Goal: Navigation & Orientation: Understand site structure

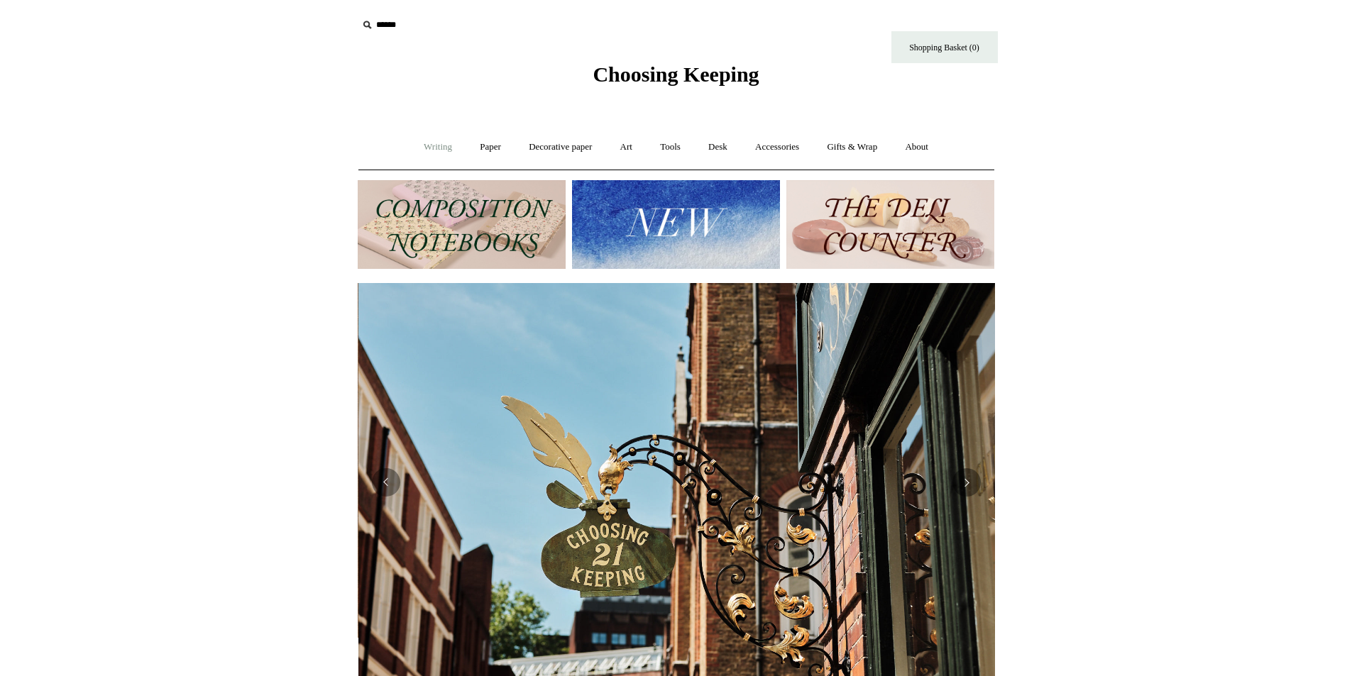
scroll to position [0, 637]
click at [441, 143] on link "Writing +" at bounding box center [438, 147] width 54 height 38
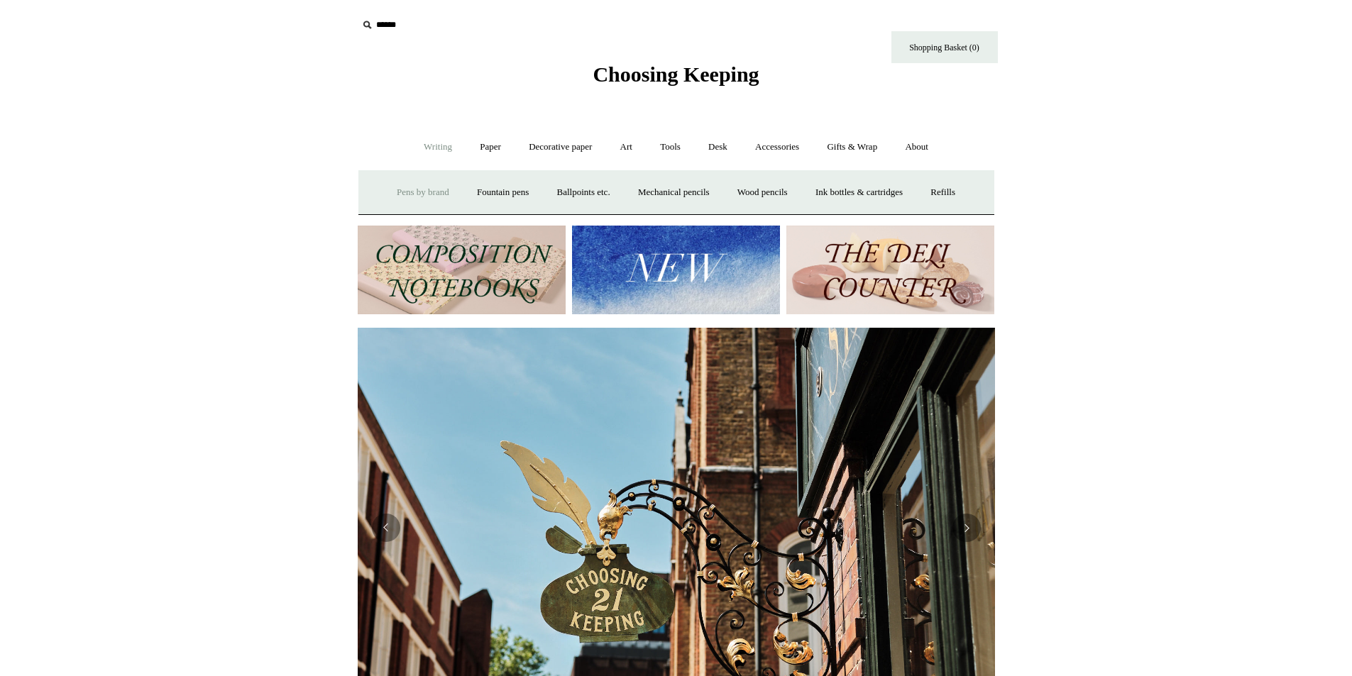
click at [411, 185] on link "Pens by brand +" at bounding box center [423, 193] width 78 height 38
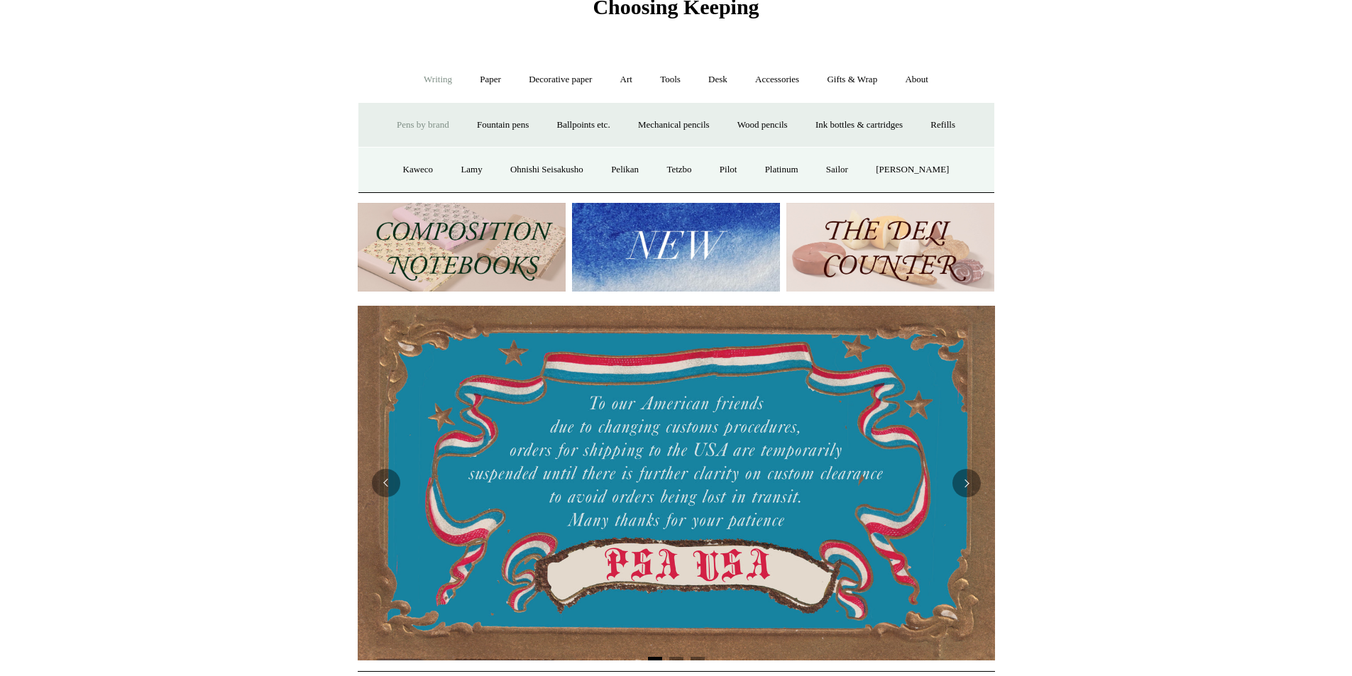
scroll to position [0, 0]
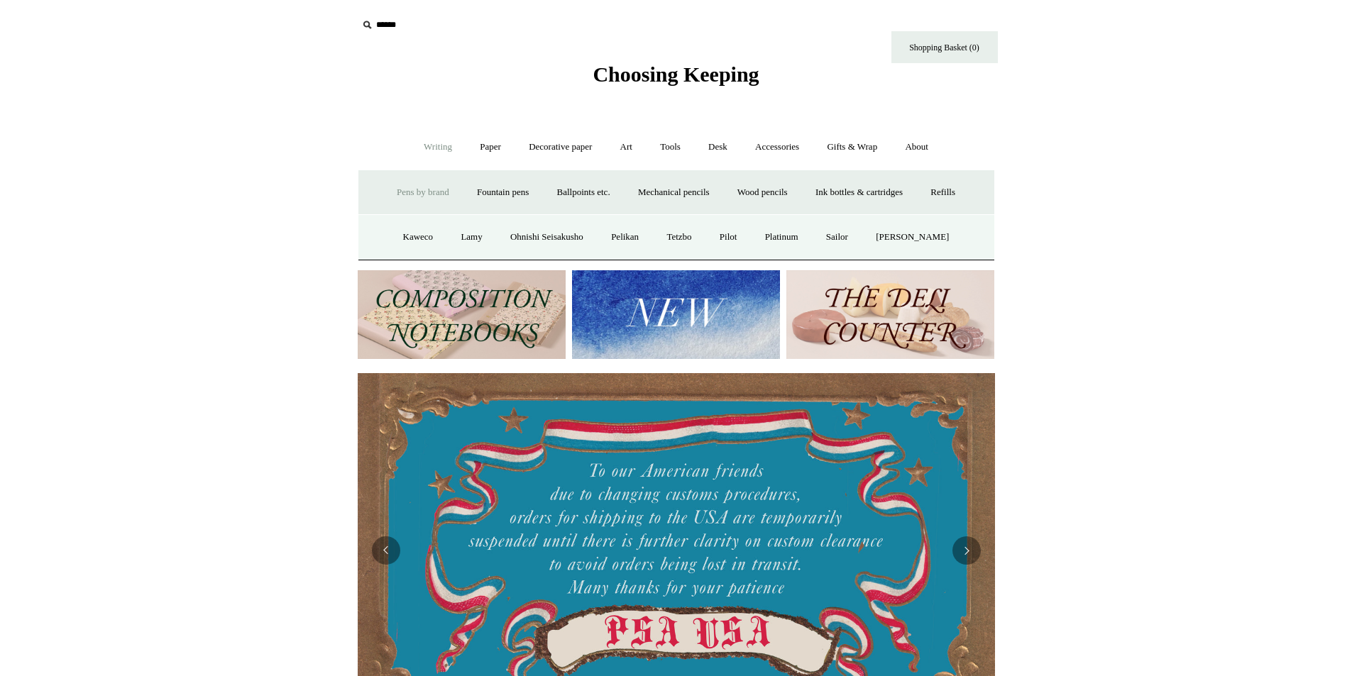
click at [426, 138] on link "Writing -" at bounding box center [438, 147] width 54 height 38
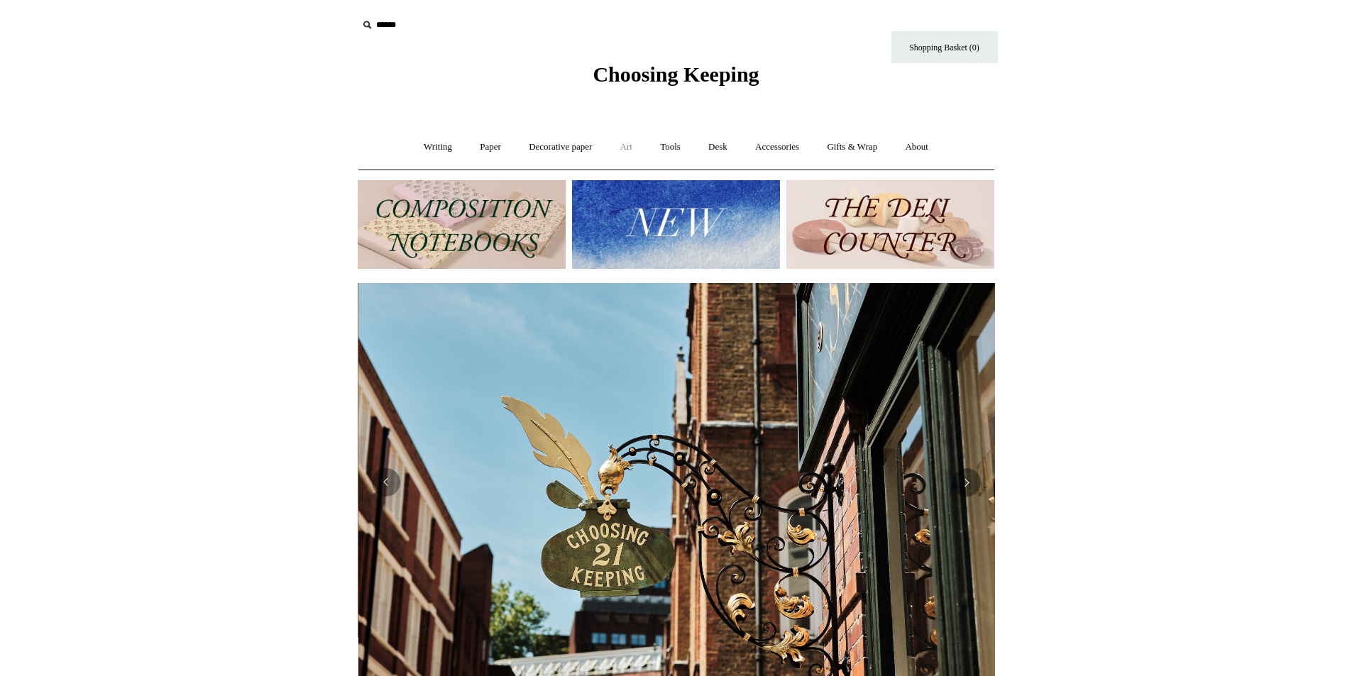
scroll to position [0, 637]
click at [422, 145] on link "Writing +" at bounding box center [438, 147] width 54 height 38
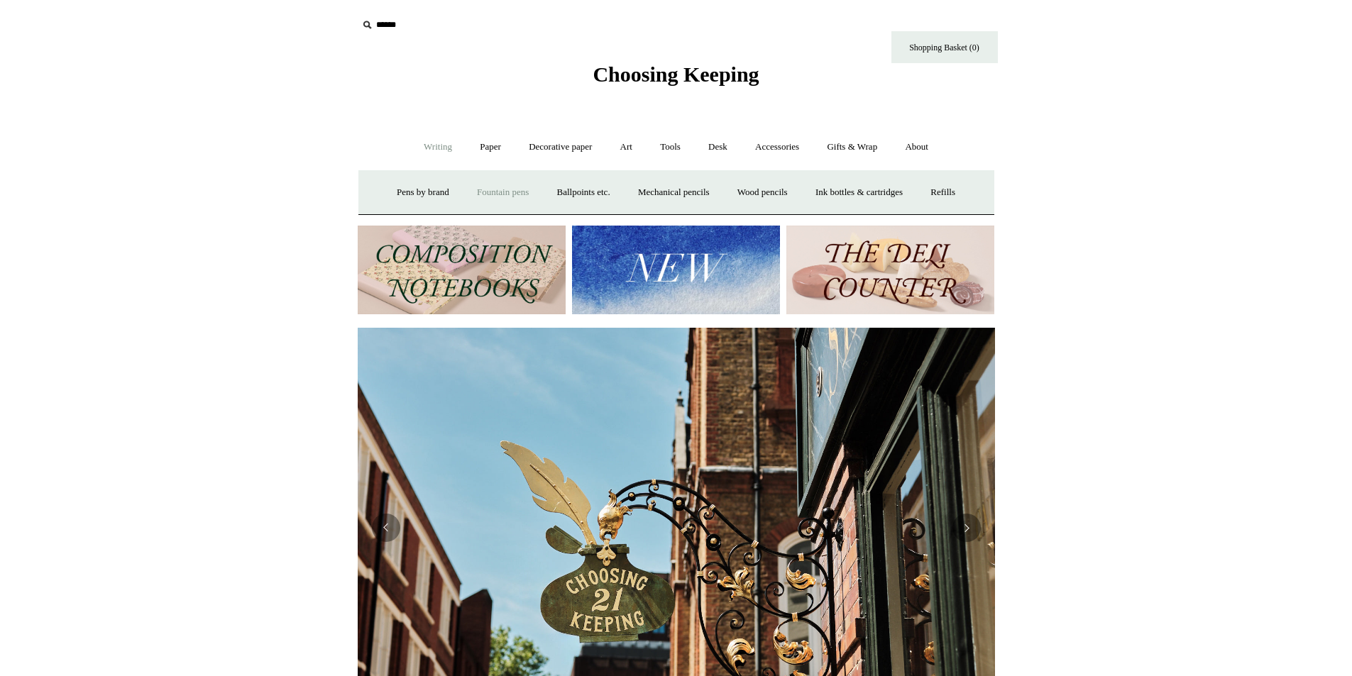
click at [488, 187] on link "Fountain pens +" at bounding box center [502, 193] width 77 height 38
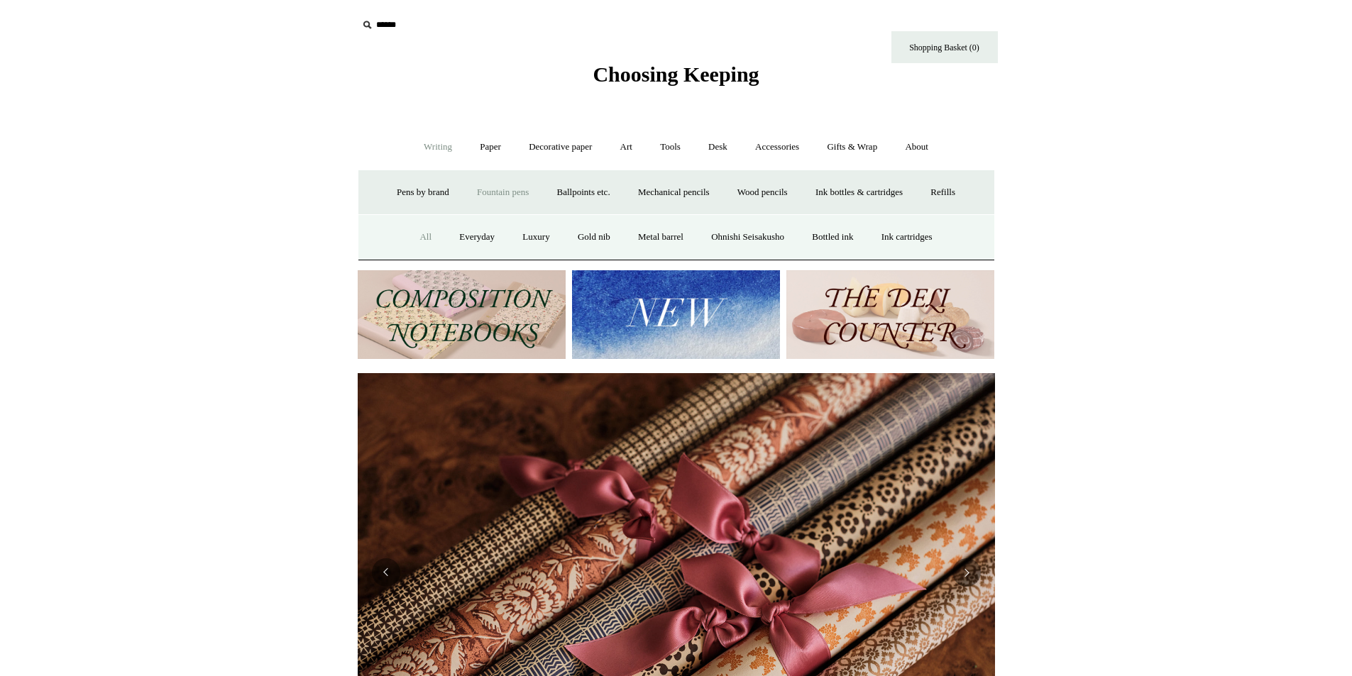
scroll to position [0, 1274]
click at [412, 238] on link "All" at bounding box center [426, 238] width 38 height 38
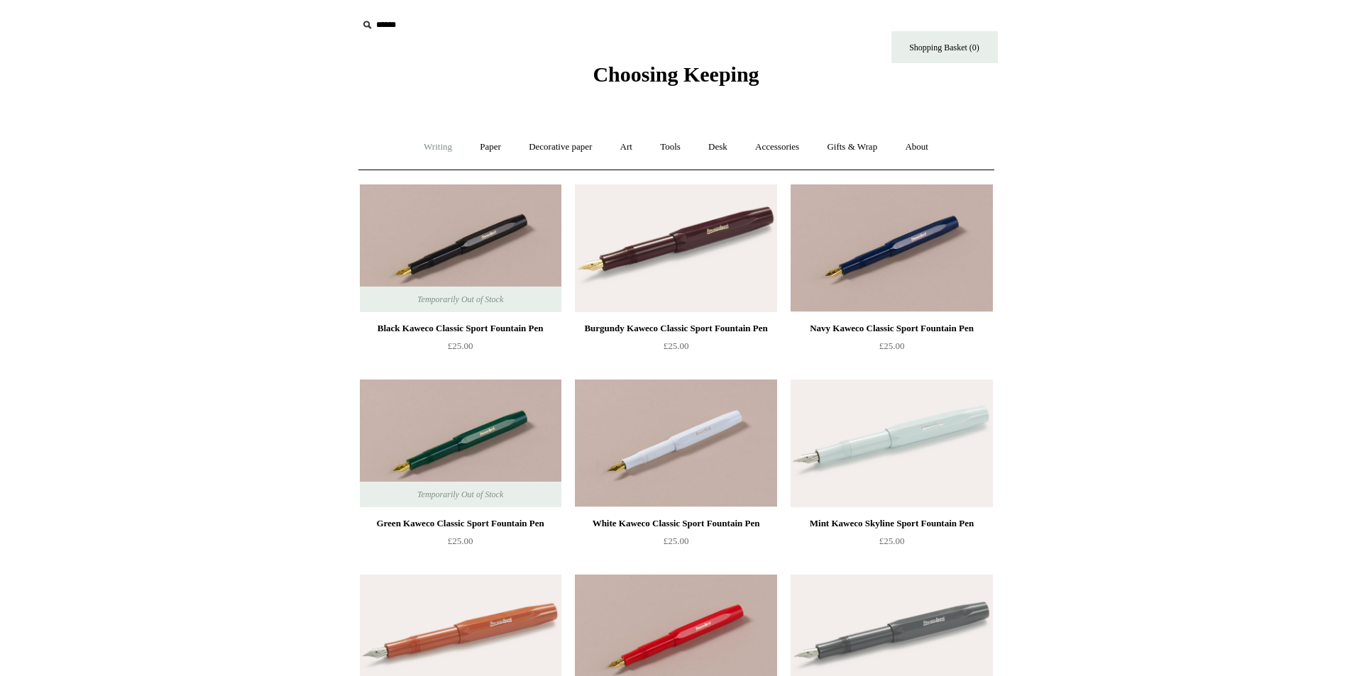
click at [421, 141] on link "Writing +" at bounding box center [438, 147] width 54 height 38
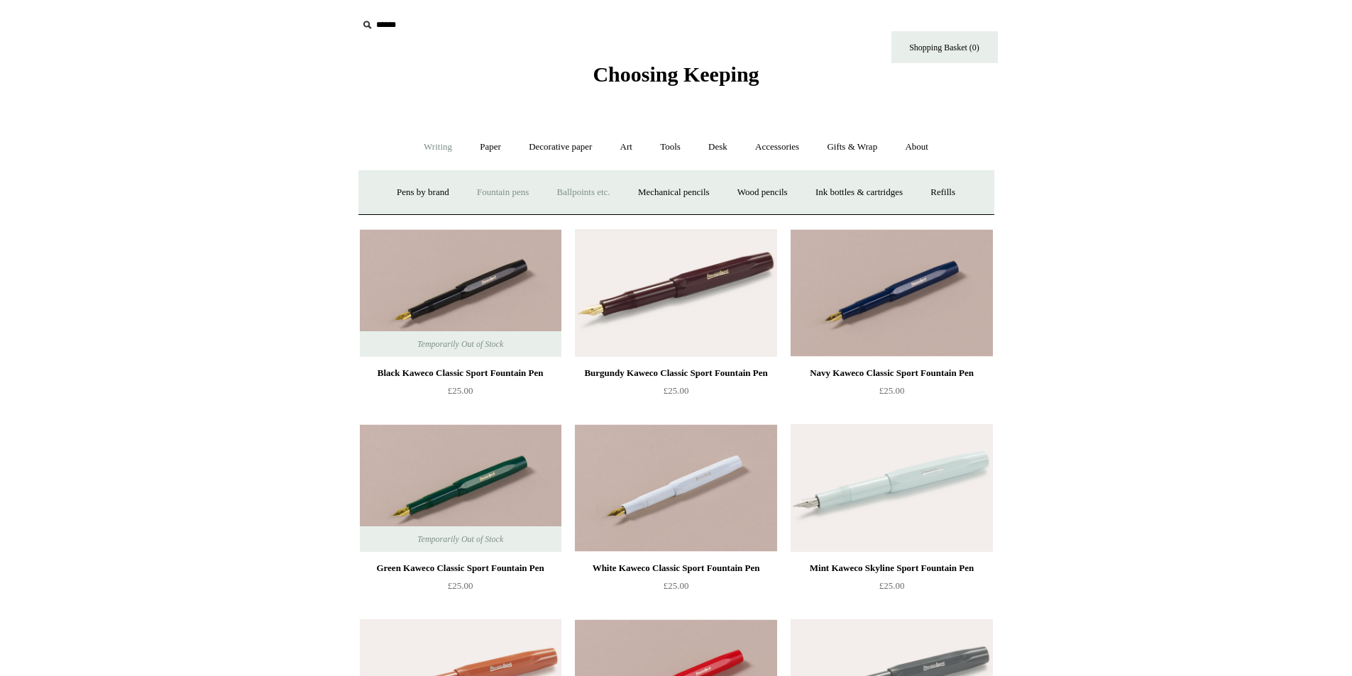
click at [570, 192] on link "Ballpoints etc. +" at bounding box center [583, 193] width 79 height 38
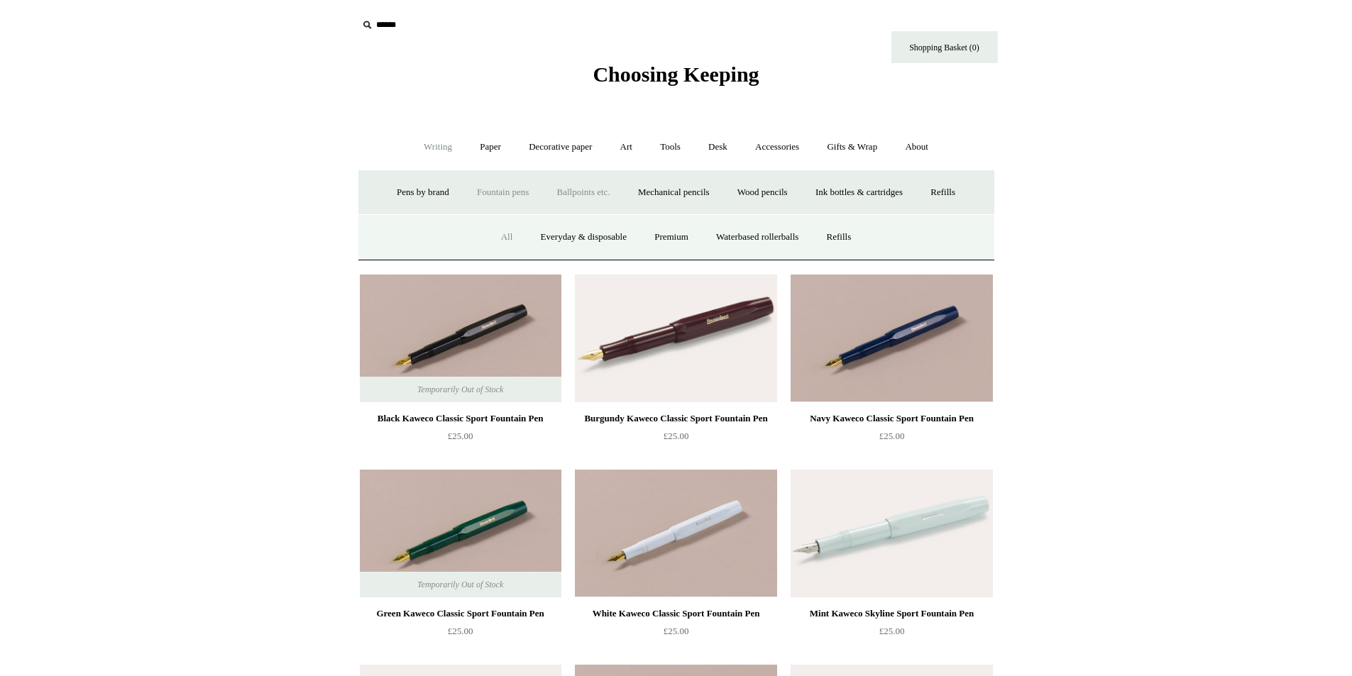
click at [492, 234] on link "All" at bounding box center [507, 238] width 38 height 38
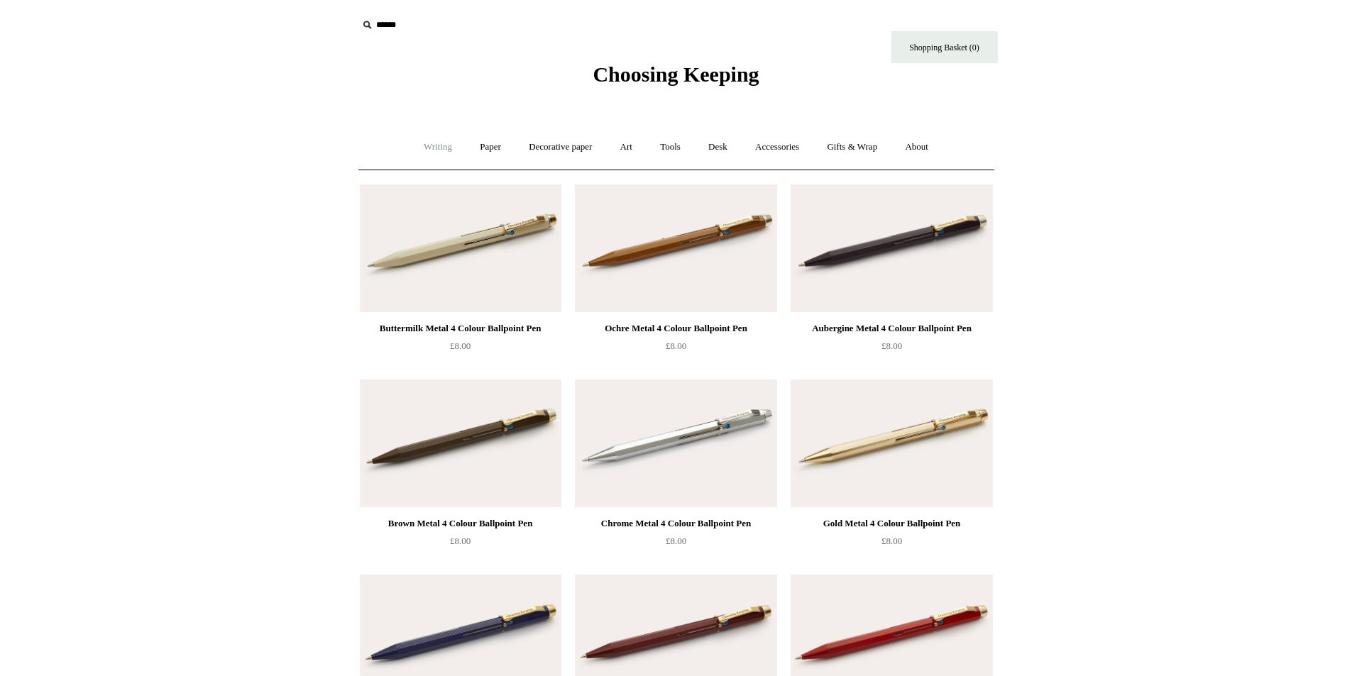
click at [437, 140] on link "Writing +" at bounding box center [438, 147] width 54 height 38
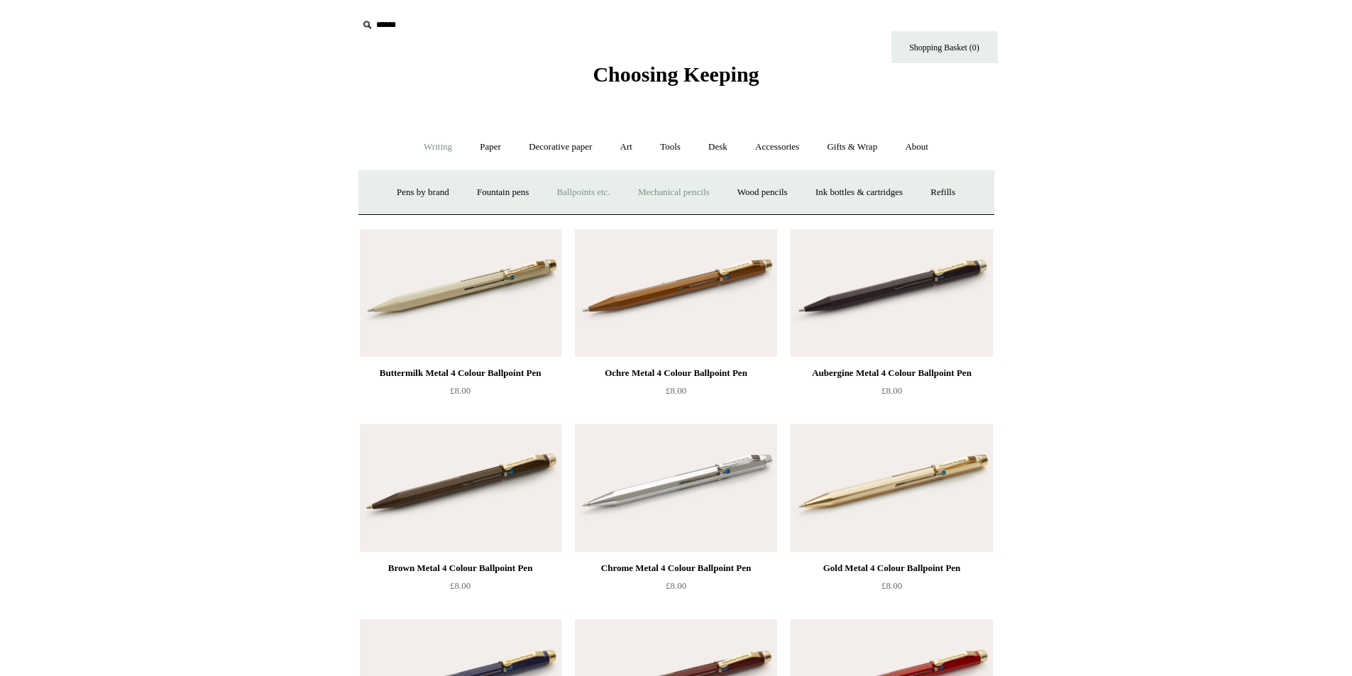
click at [678, 192] on link "Mechanical pencils +" at bounding box center [673, 193] width 97 height 38
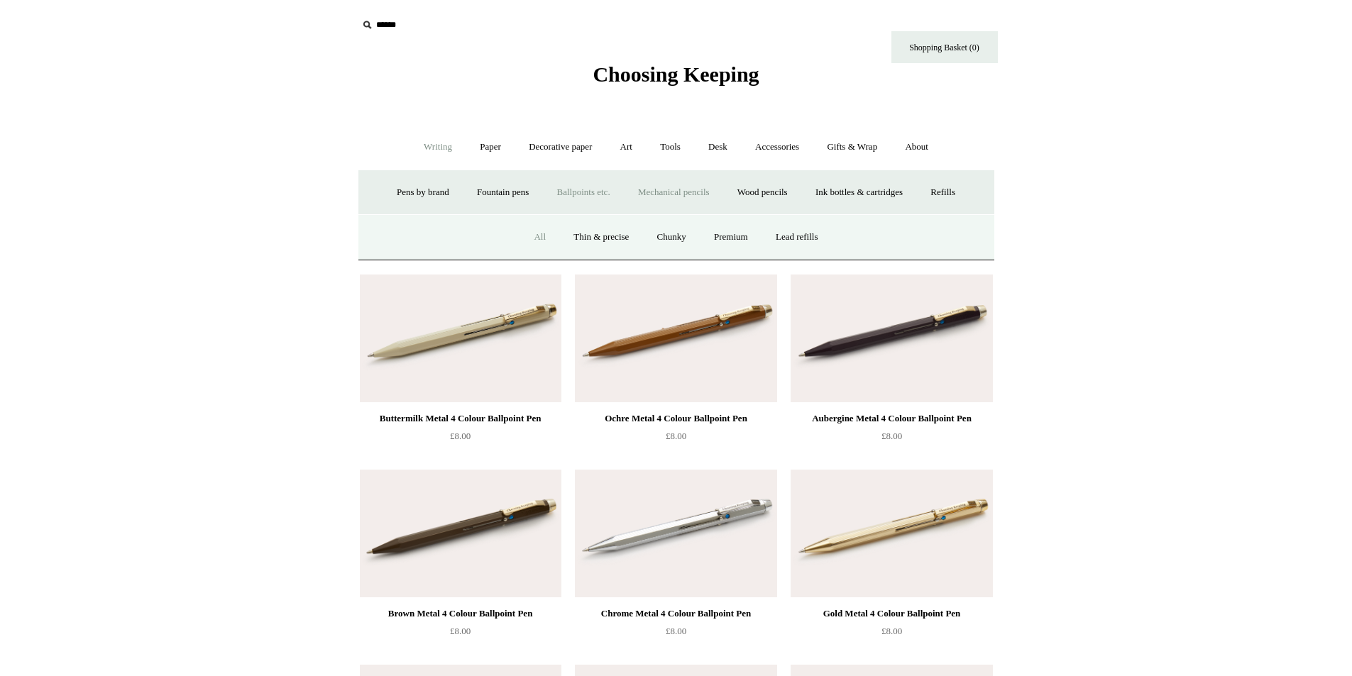
click at [527, 238] on link "All" at bounding box center [540, 238] width 38 height 38
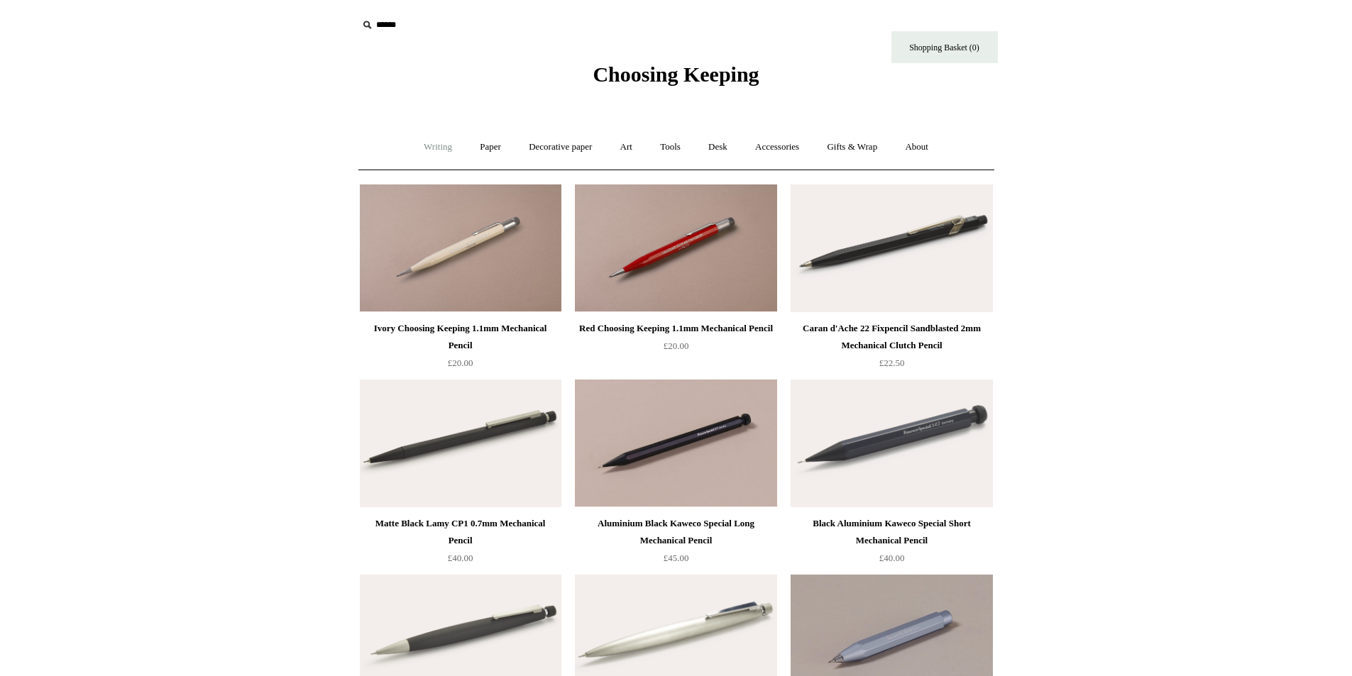
click at [426, 145] on link "Writing +" at bounding box center [438, 147] width 54 height 38
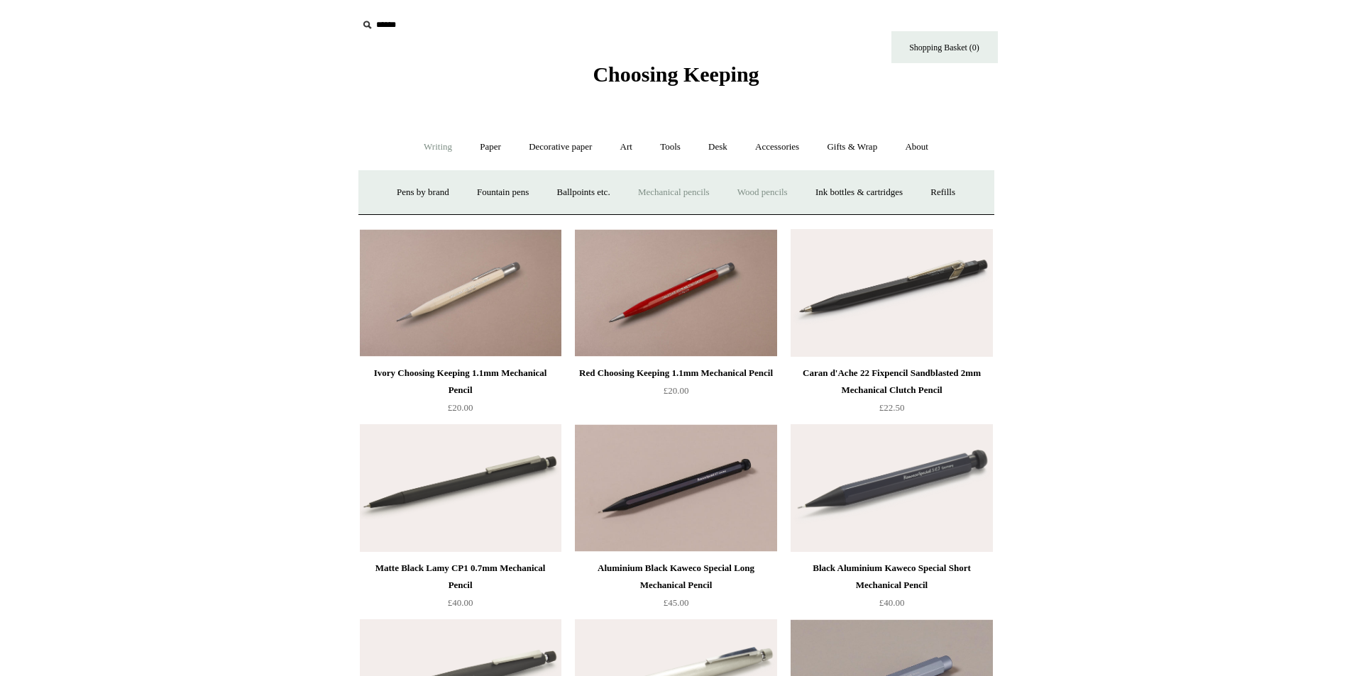
click at [790, 186] on link "Wood pencils +" at bounding box center [762, 193] width 76 height 38
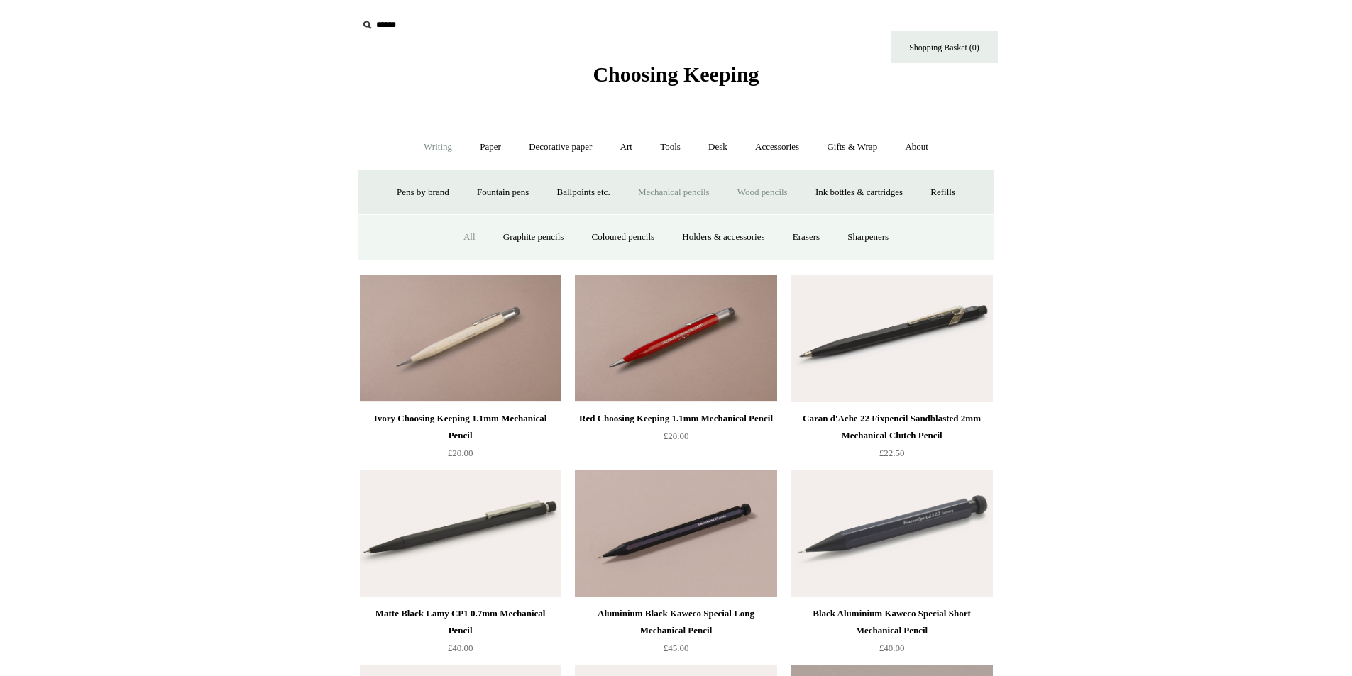
click at [462, 242] on link "All" at bounding box center [470, 238] width 38 height 38
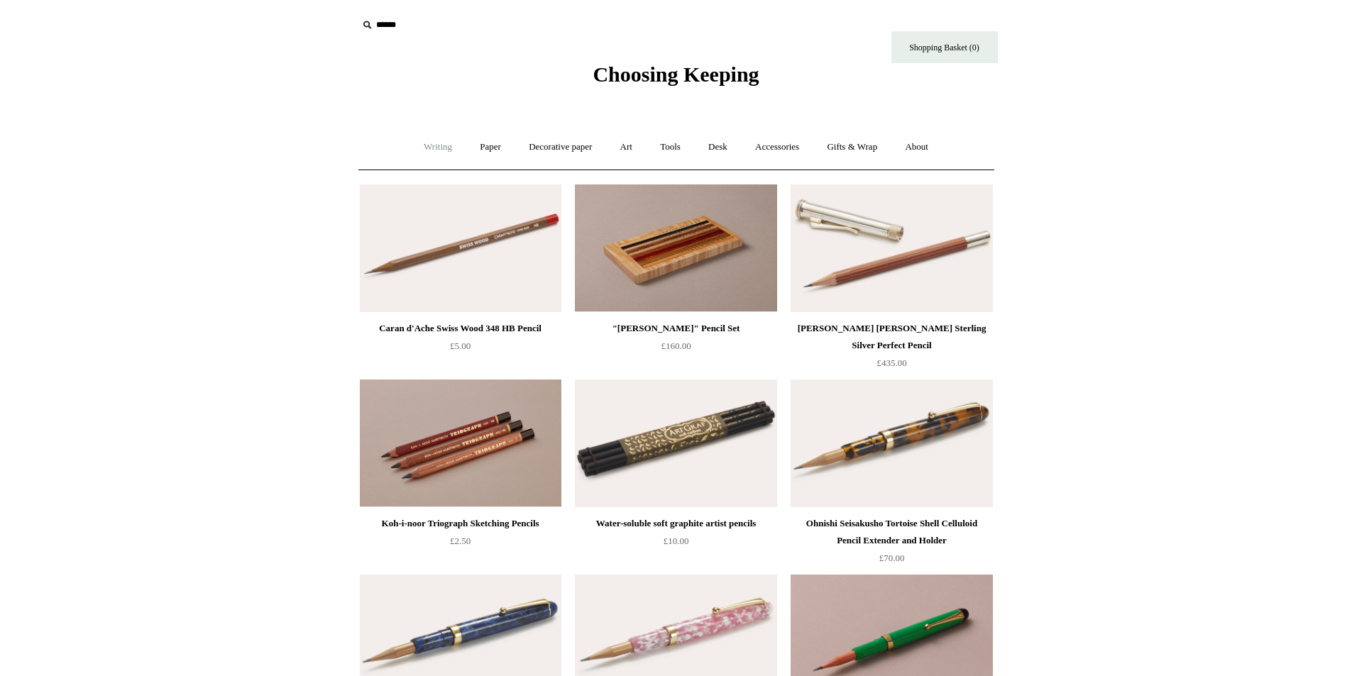
click at [439, 141] on link "Writing +" at bounding box center [438, 147] width 54 height 38
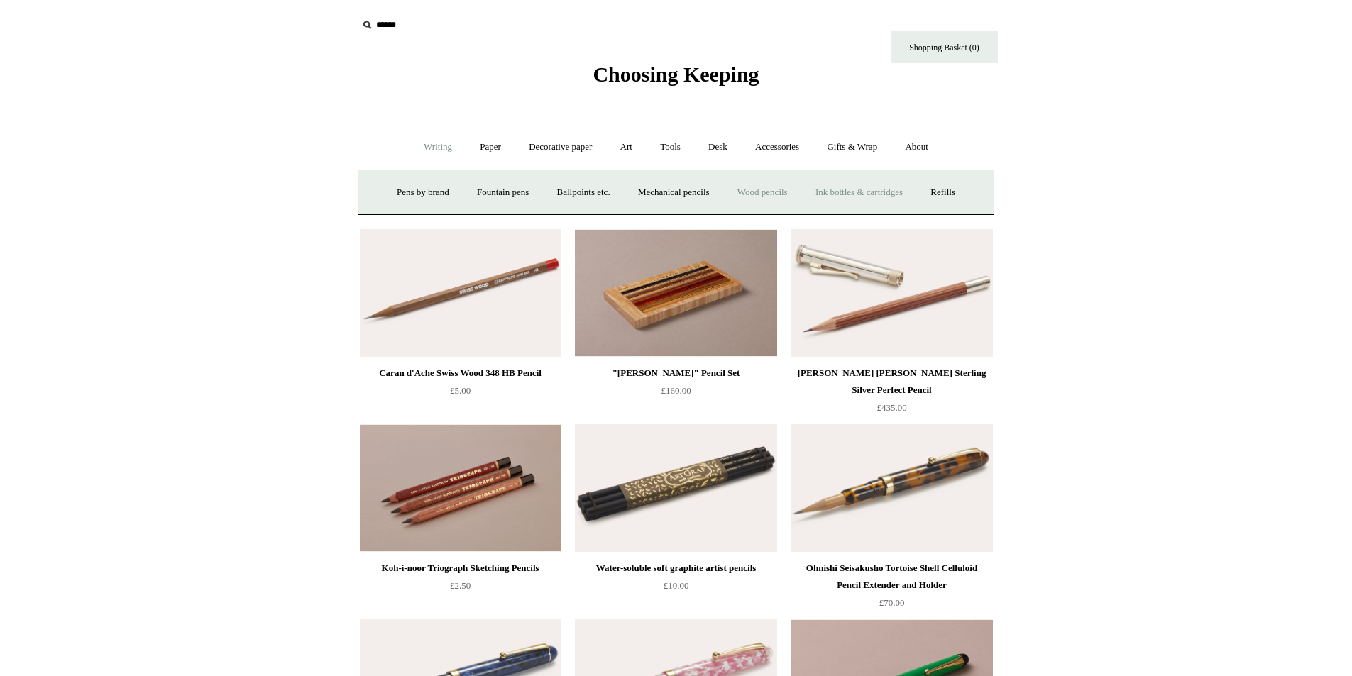
click at [876, 192] on link "Ink bottles & cartridges +" at bounding box center [859, 193] width 113 height 38
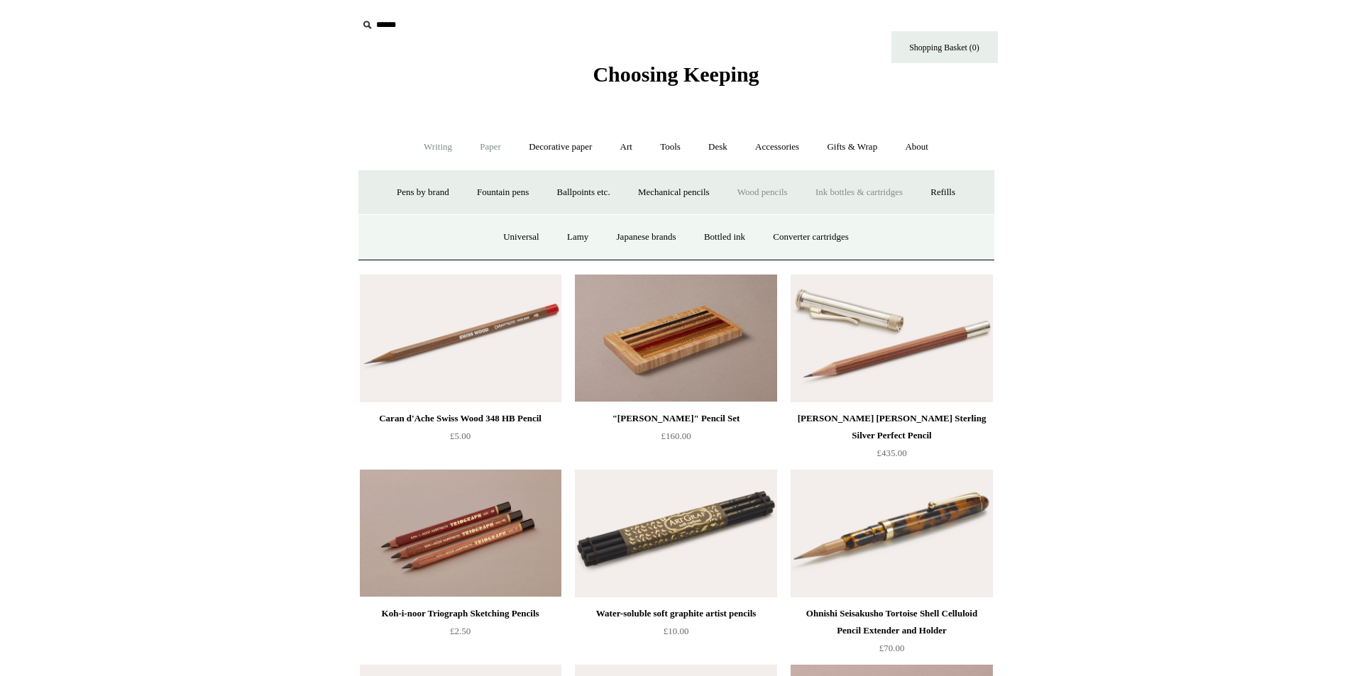
click at [488, 150] on link "Paper +" at bounding box center [490, 147] width 47 height 38
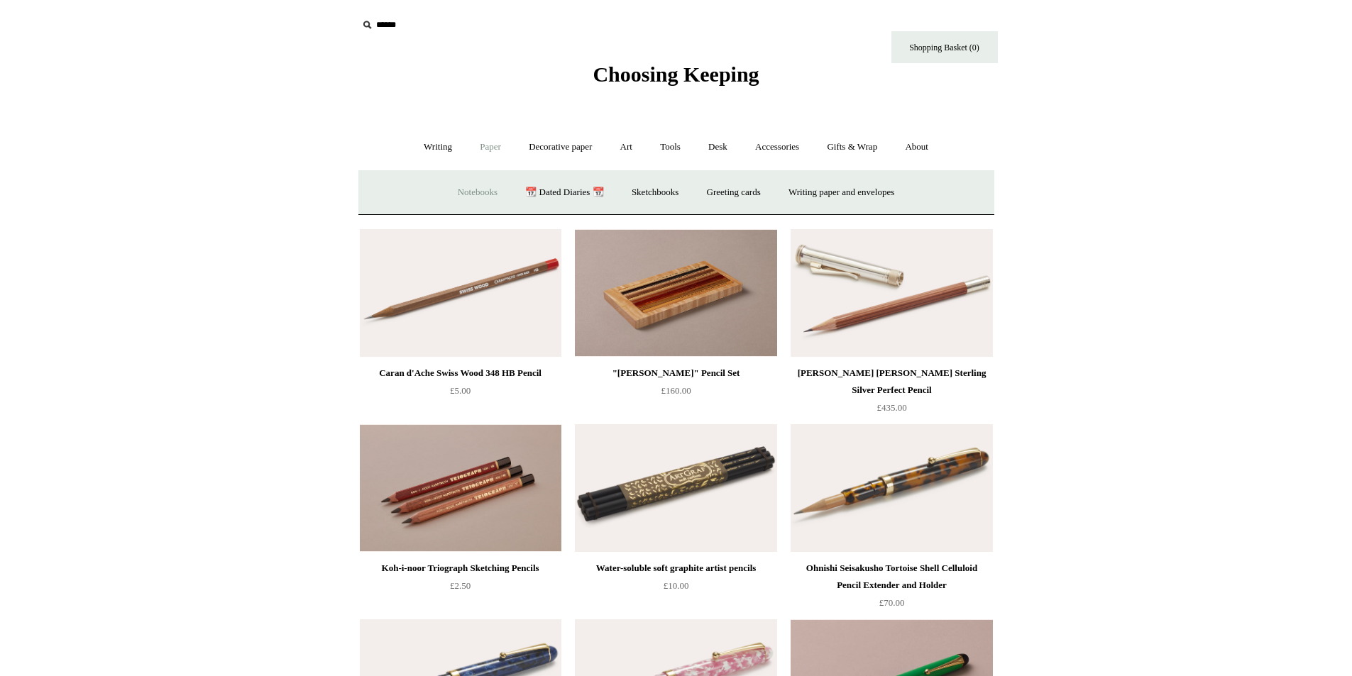
click at [465, 189] on link "Notebooks +" at bounding box center [477, 193] width 65 height 38
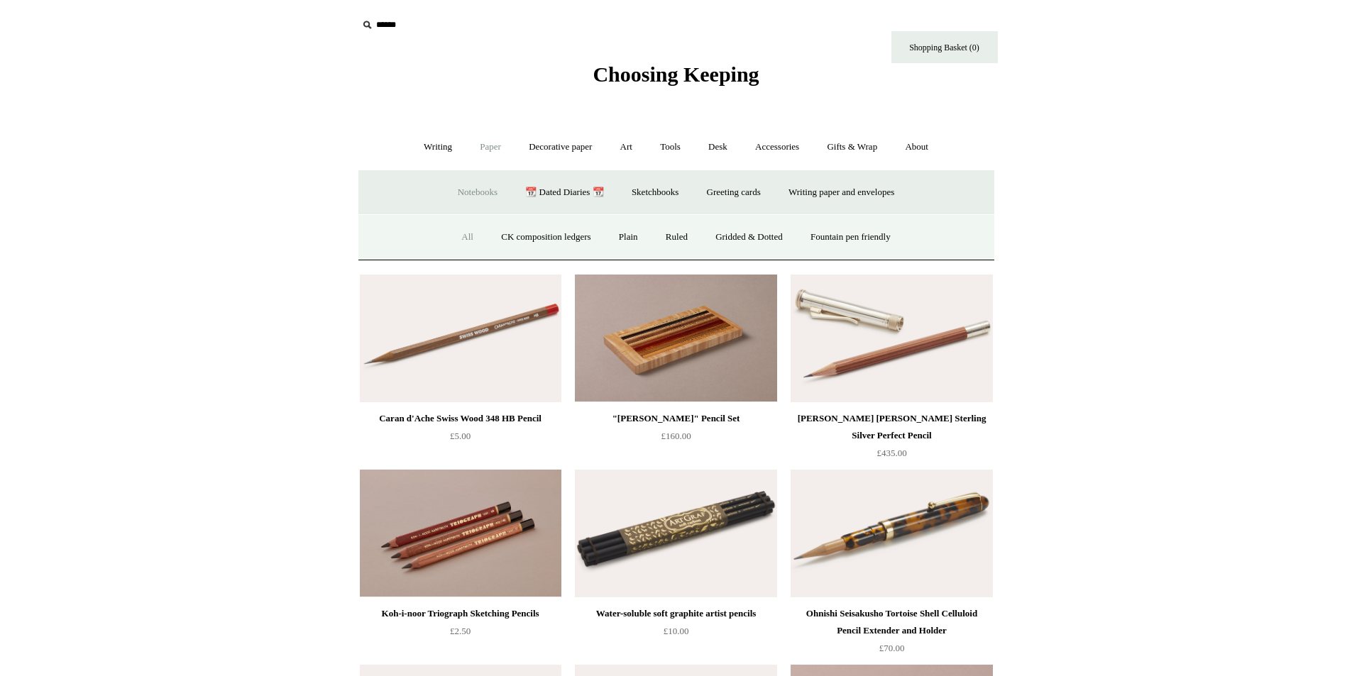
click at [448, 234] on link "All" at bounding box center [467, 238] width 38 height 38
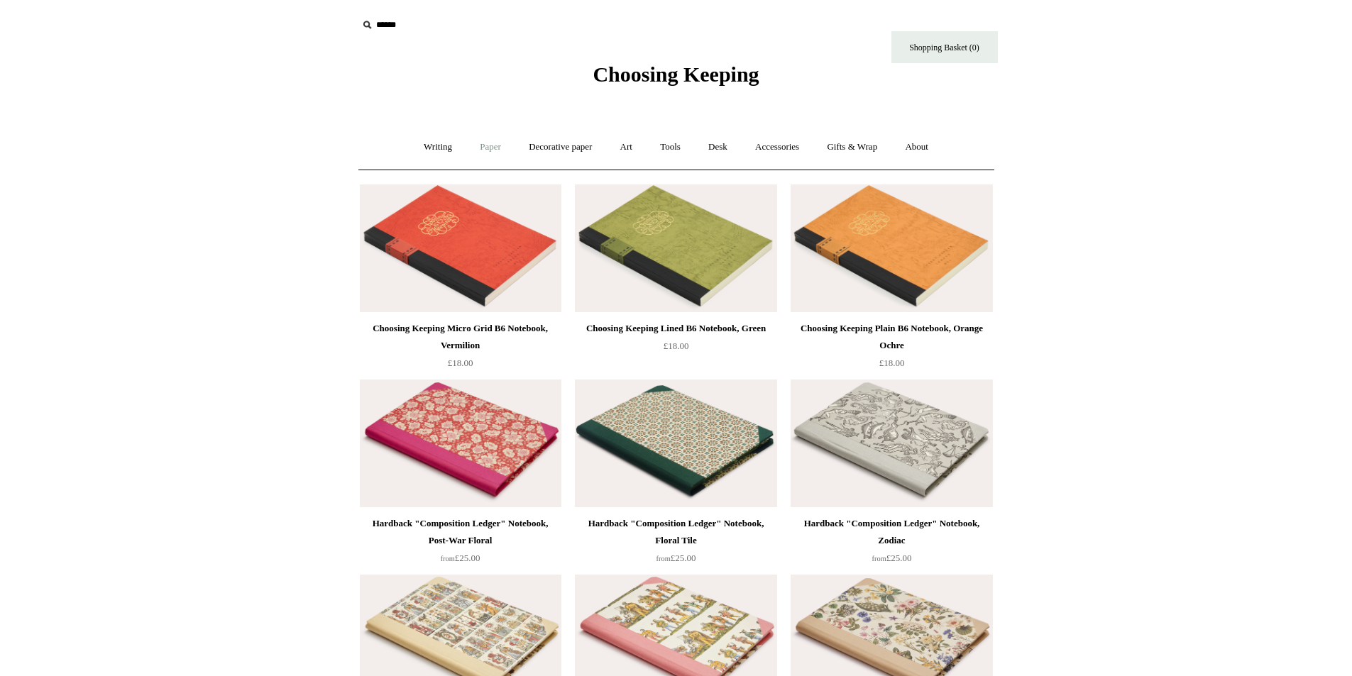
click at [499, 142] on link "Paper +" at bounding box center [490, 147] width 47 height 38
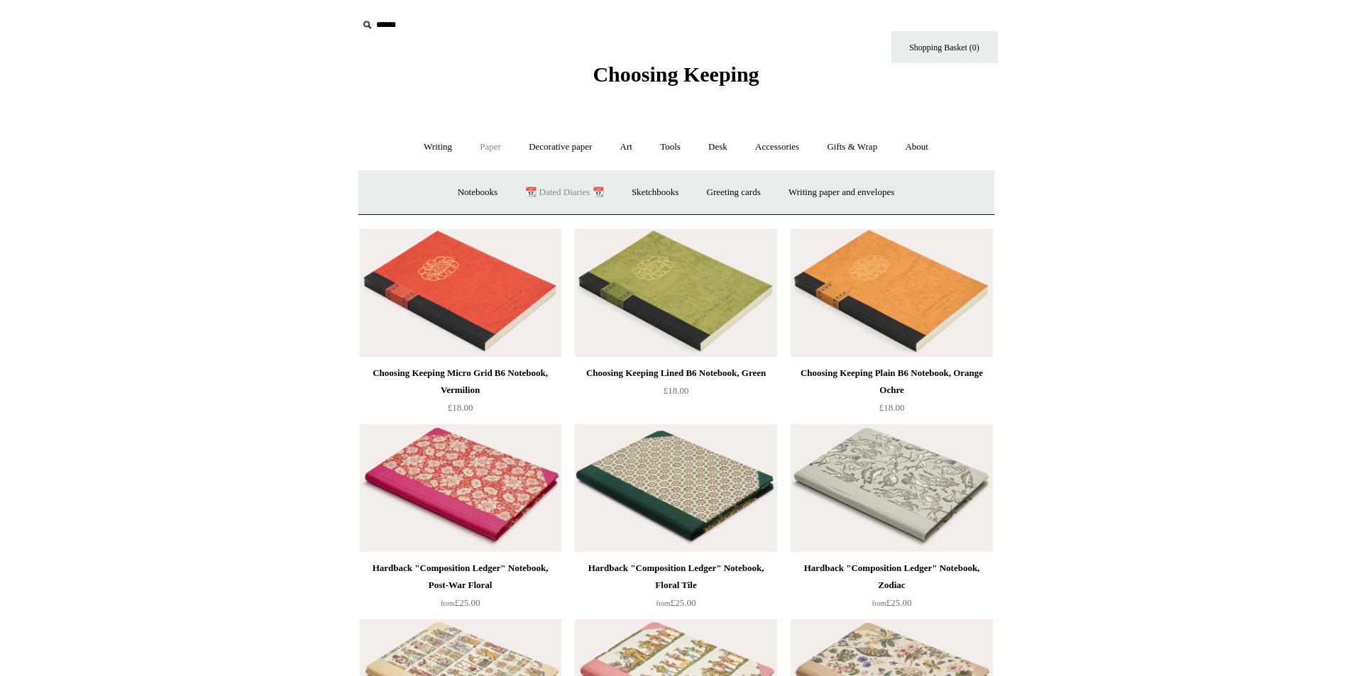
click at [570, 187] on link "📆 Dated Diaries 📆" at bounding box center [564, 193] width 104 height 38
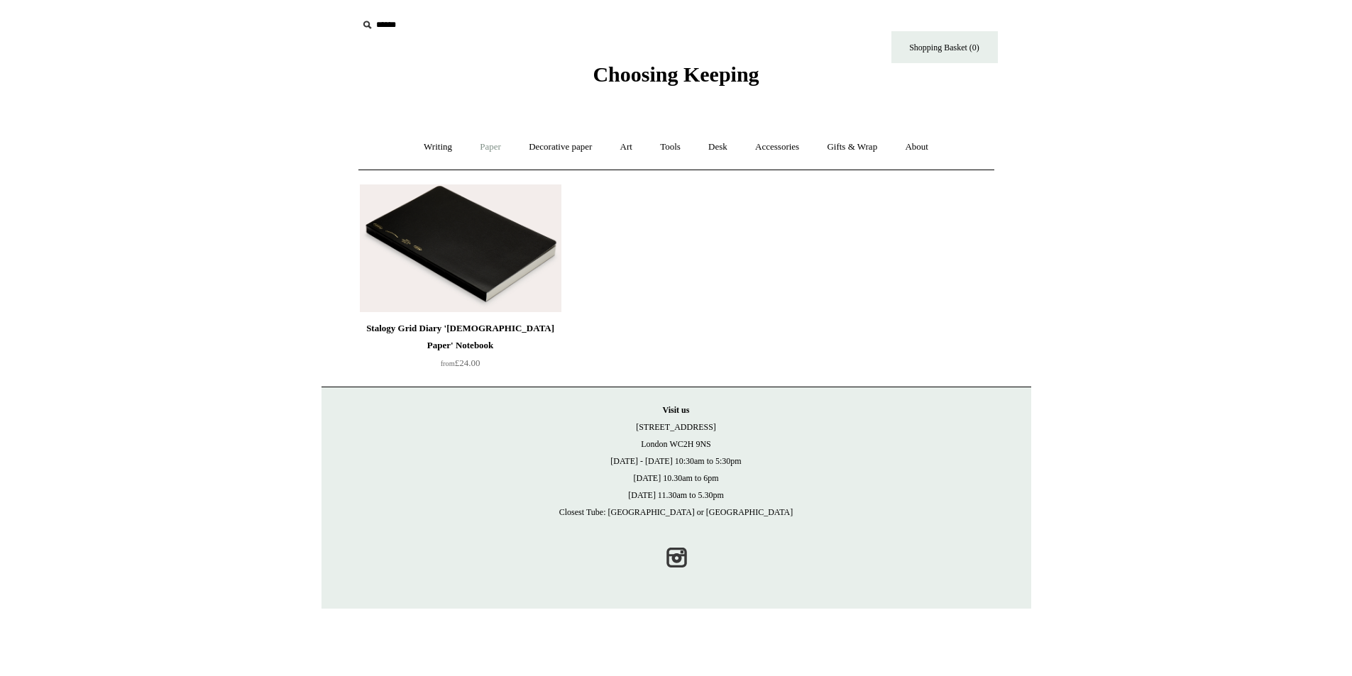
click at [494, 148] on link "Paper +" at bounding box center [490, 147] width 47 height 38
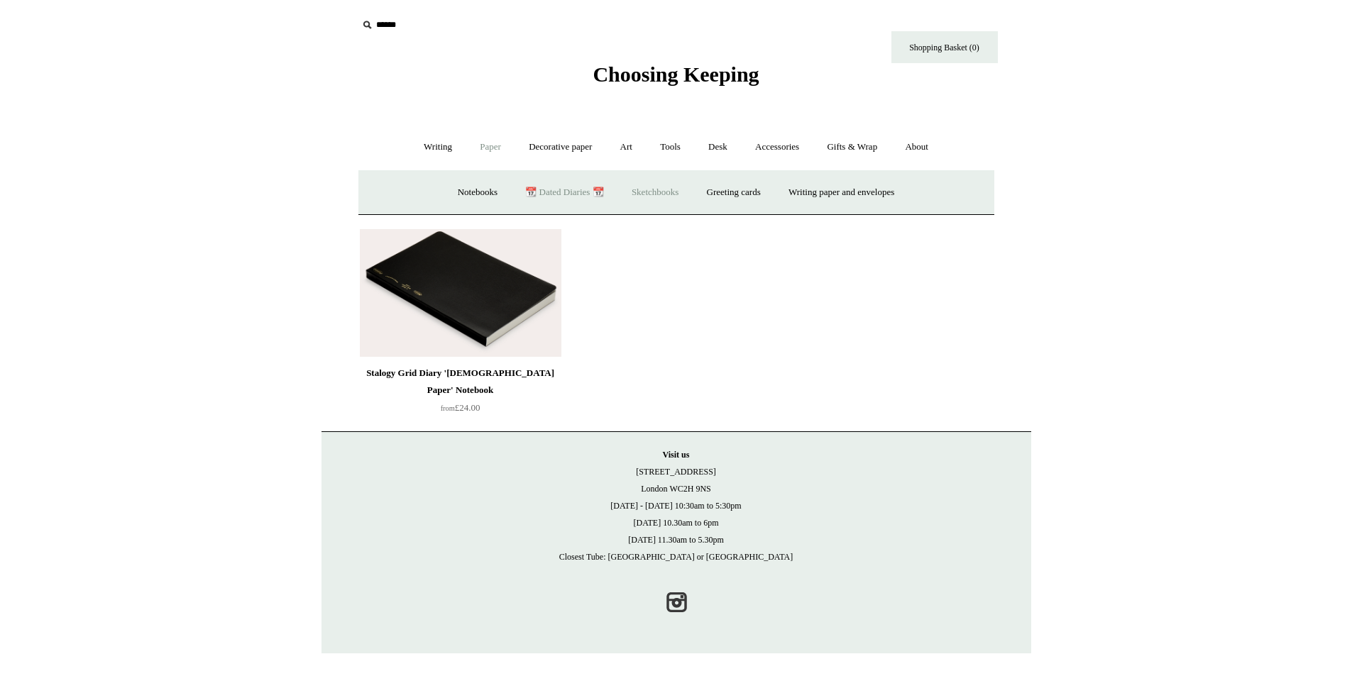
click at [628, 199] on link "Sketchbooks +" at bounding box center [655, 193] width 72 height 38
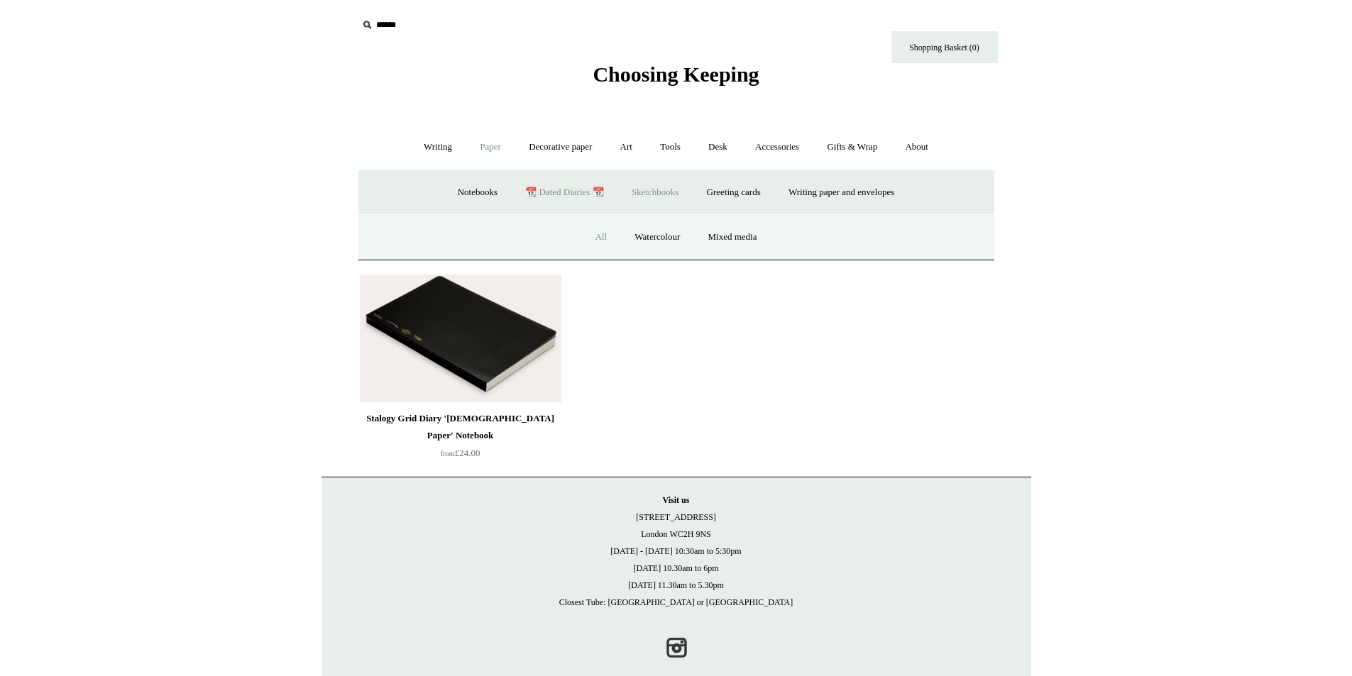
click at [594, 231] on link "All" at bounding box center [601, 238] width 38 height 38
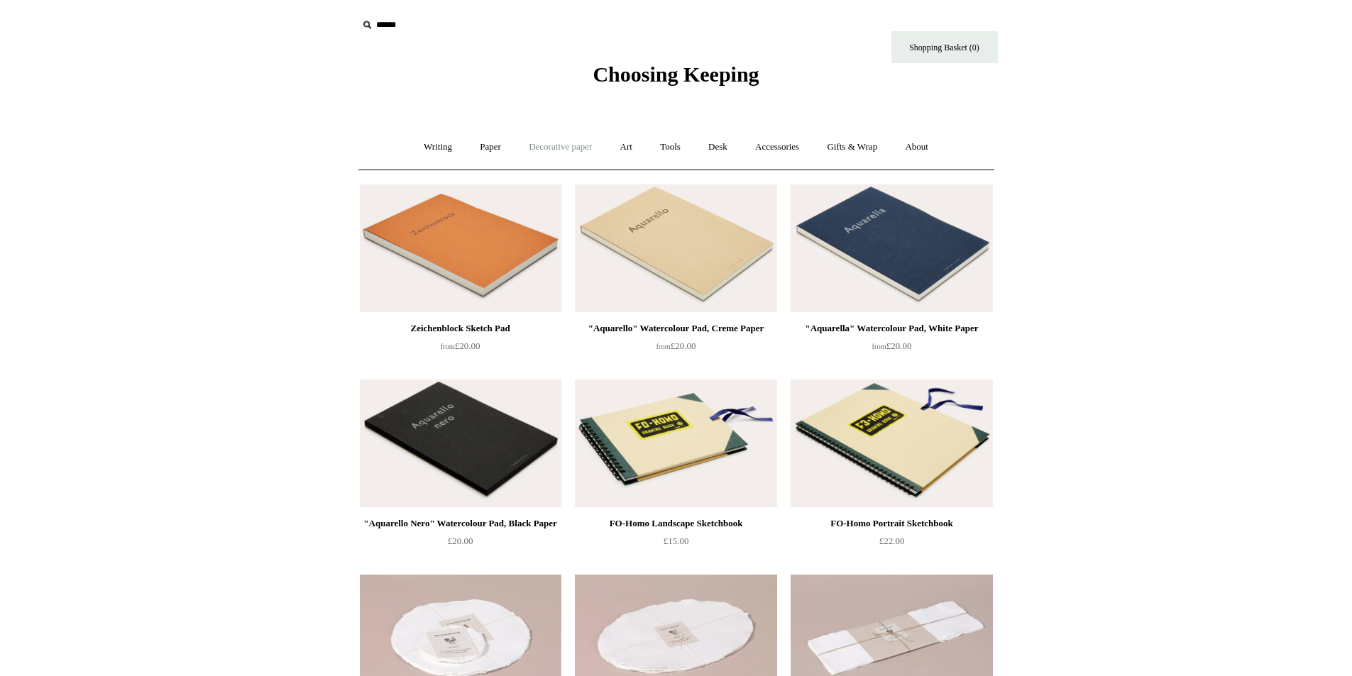
click at [571, 148] on link "Decorative paper +" at bounding box center [560, 147] width 89 height 38
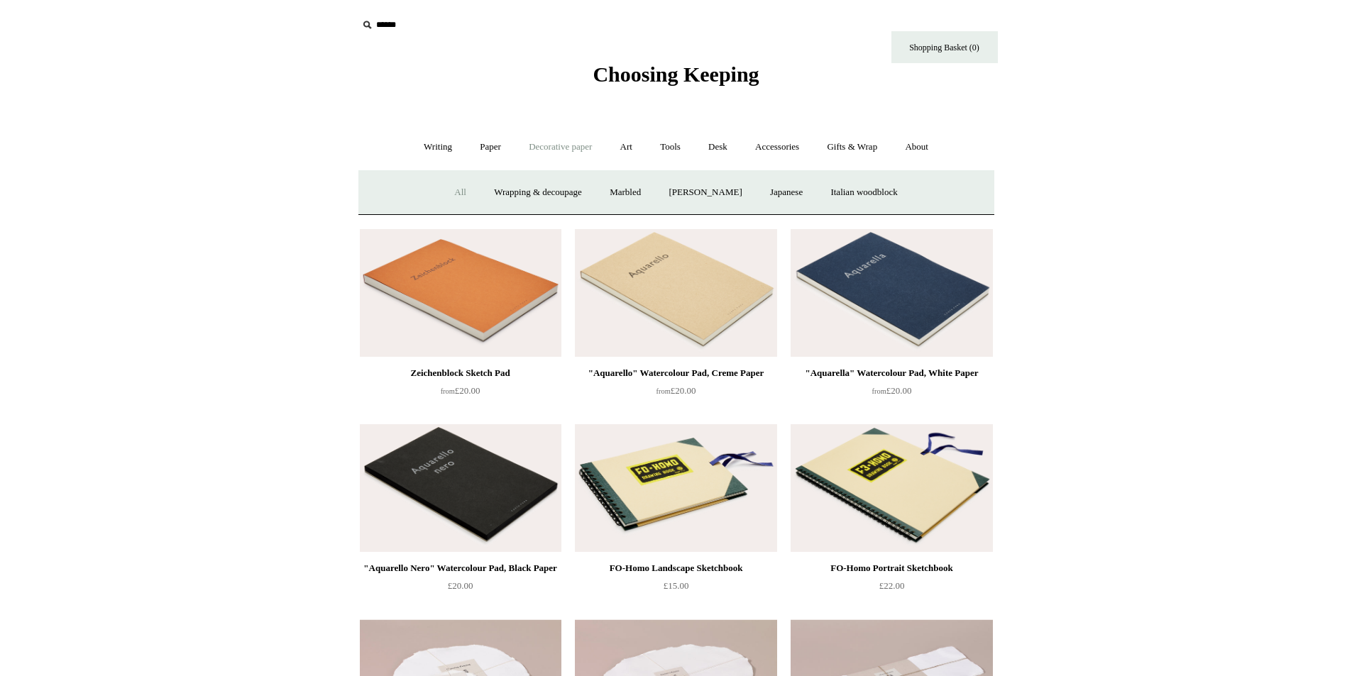
click at [447, 189] on link "All" at bounding box center [460, 193] width 38 height 38
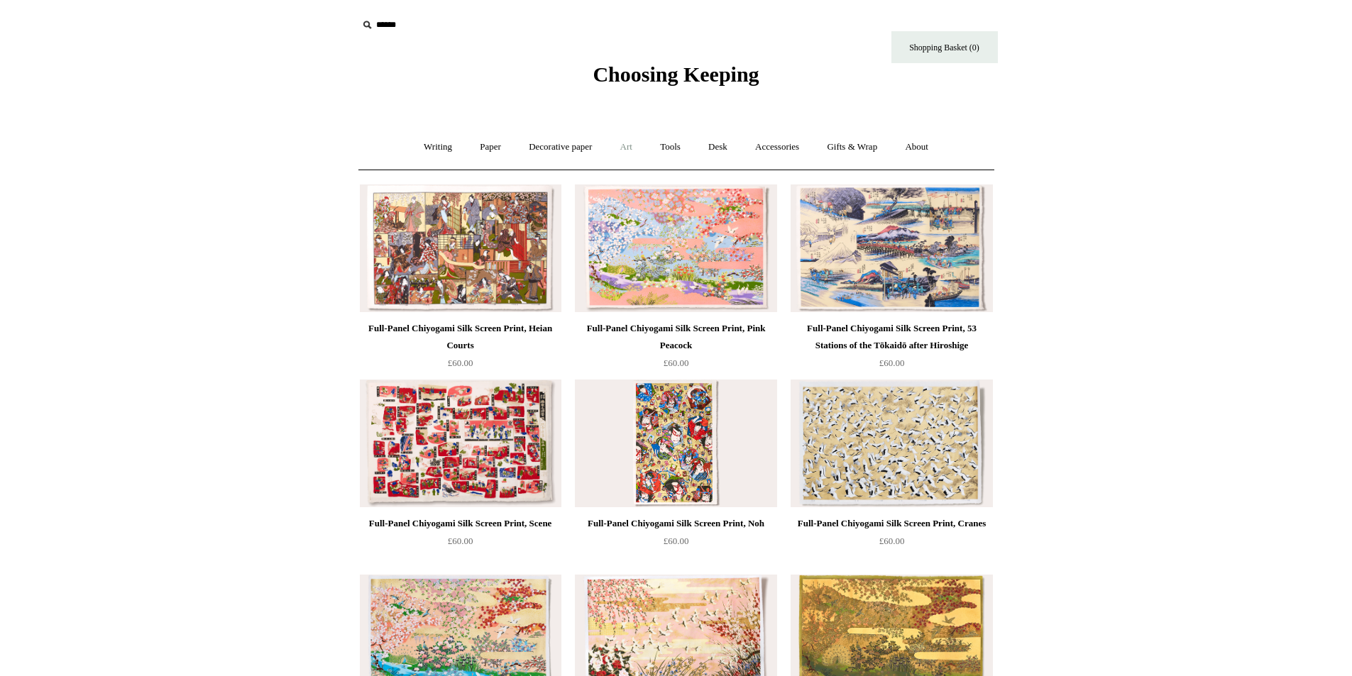
click at [620, 146] on link "Art +" at bounding box center [626, 147] width 38 height 38
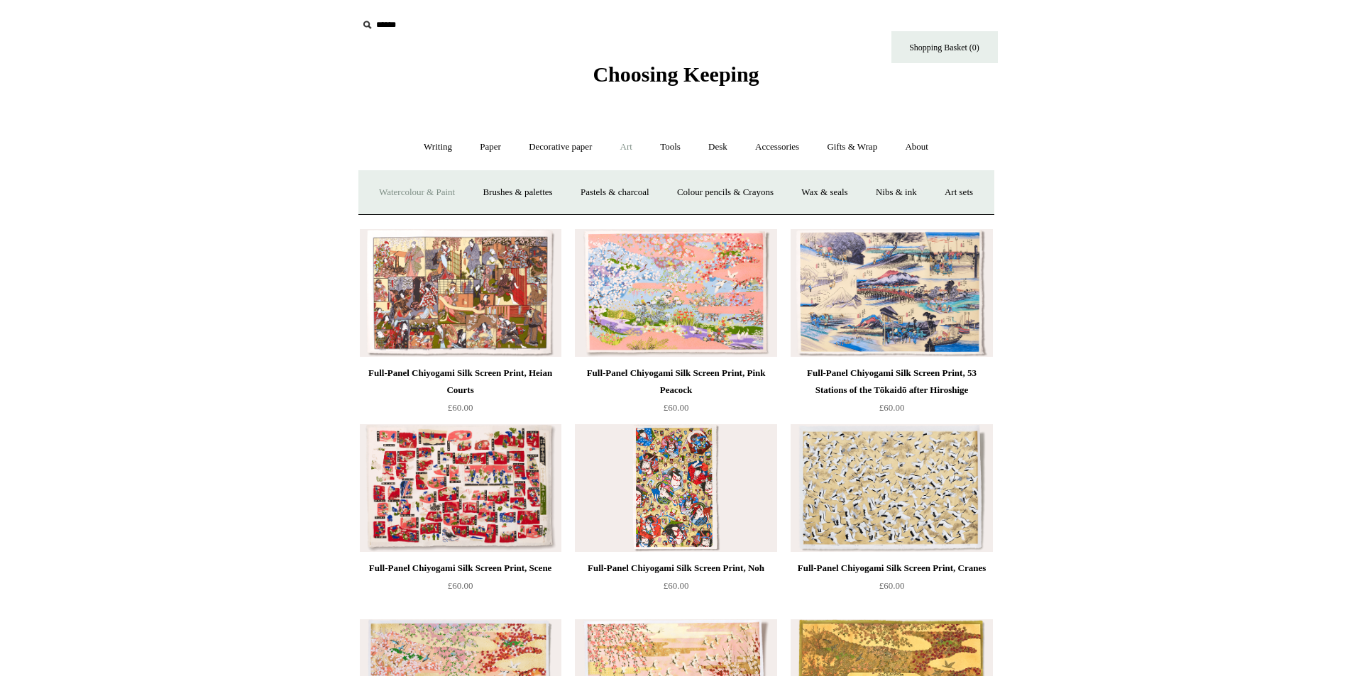
click at [447, 189] on link "Watercolour & Paint" at bounding box center [416, 193] width 101 height 38
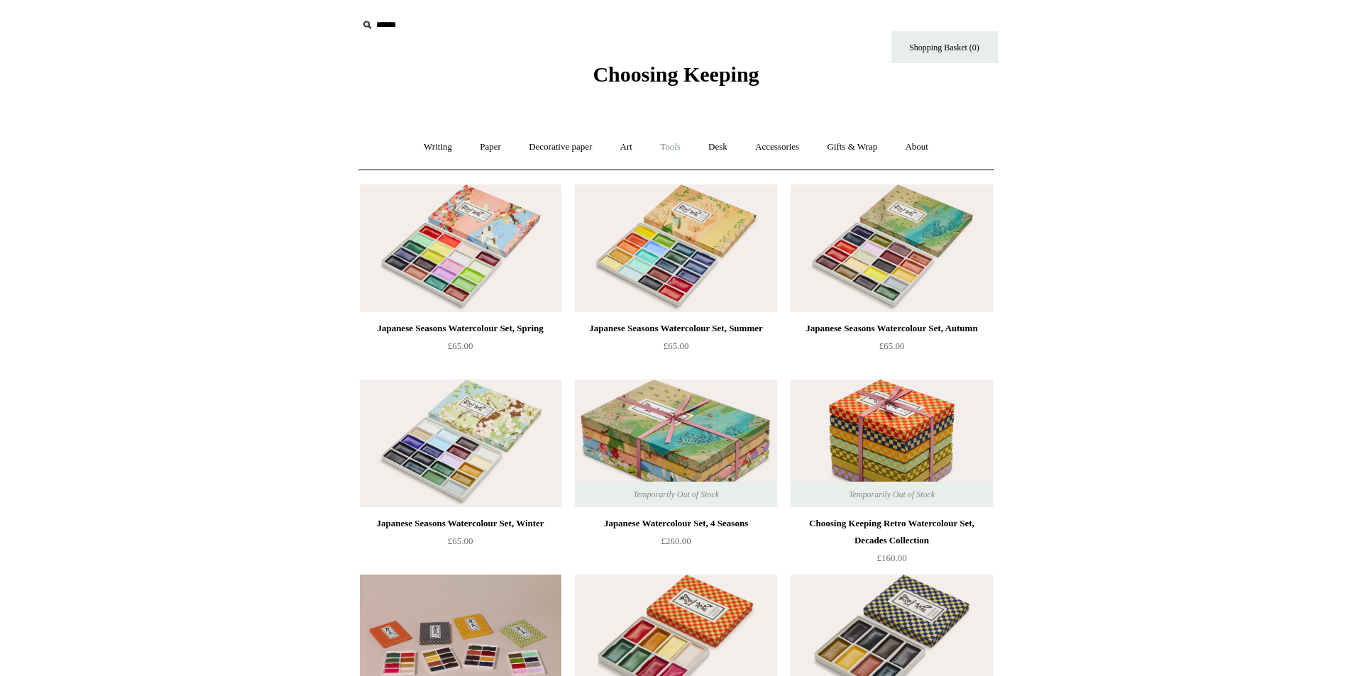
click at [659, 148] on link "Tools +" at bounding box center [670, 147] width 46 height 38
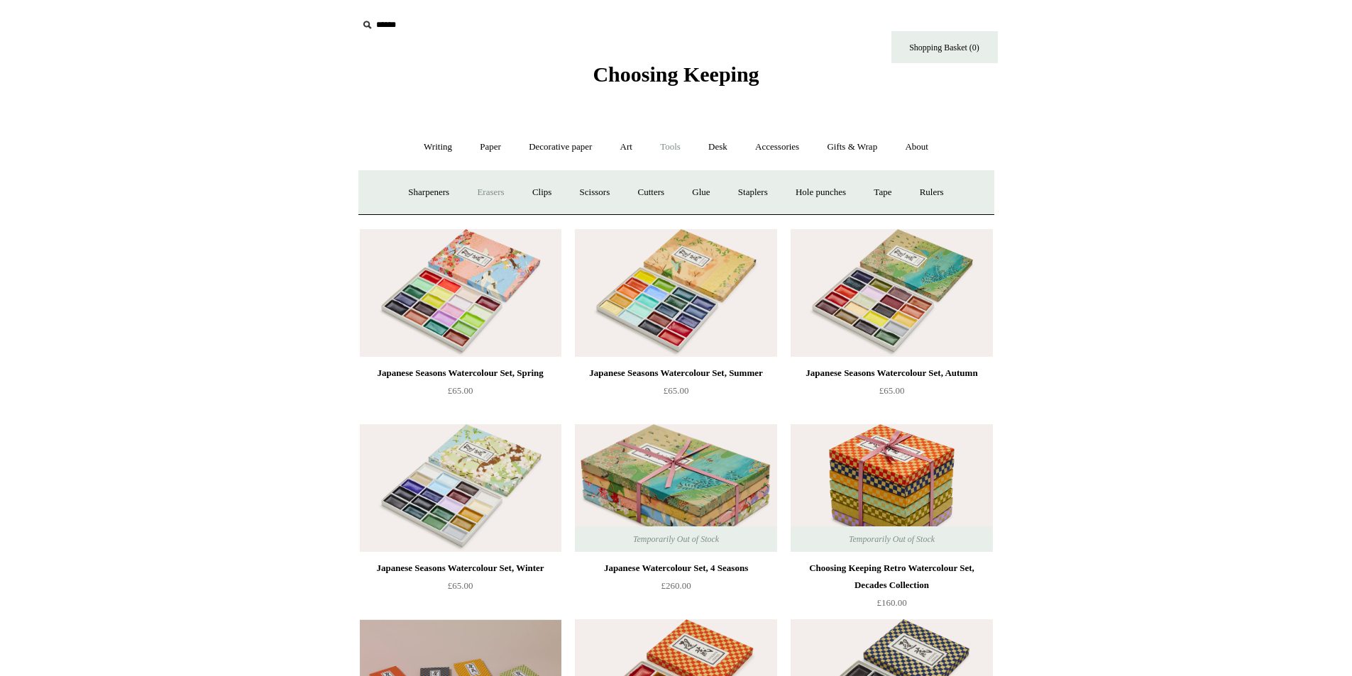
click at [471, 191] on link "Erasers" at bounding box center [490, 193] width 53 height 38
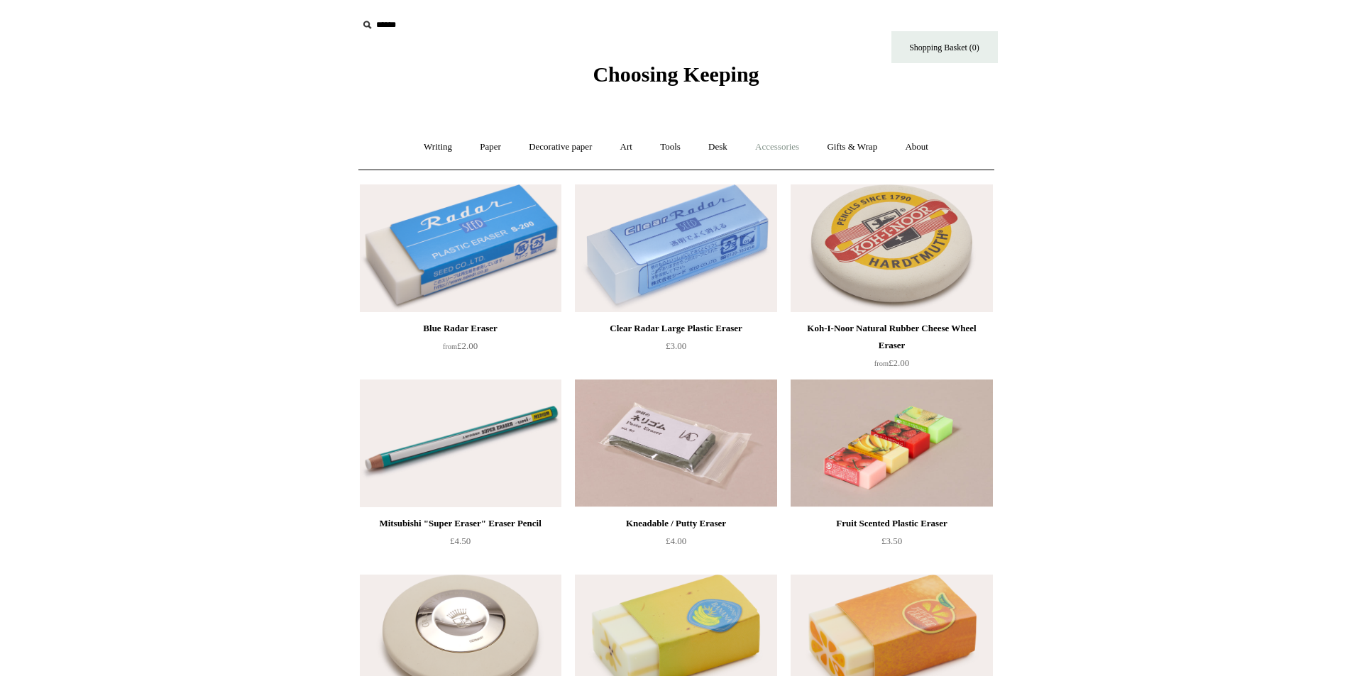
click at [790, 149] on link "Accessories +" at bounding box center [777, 147] width 70 height 38
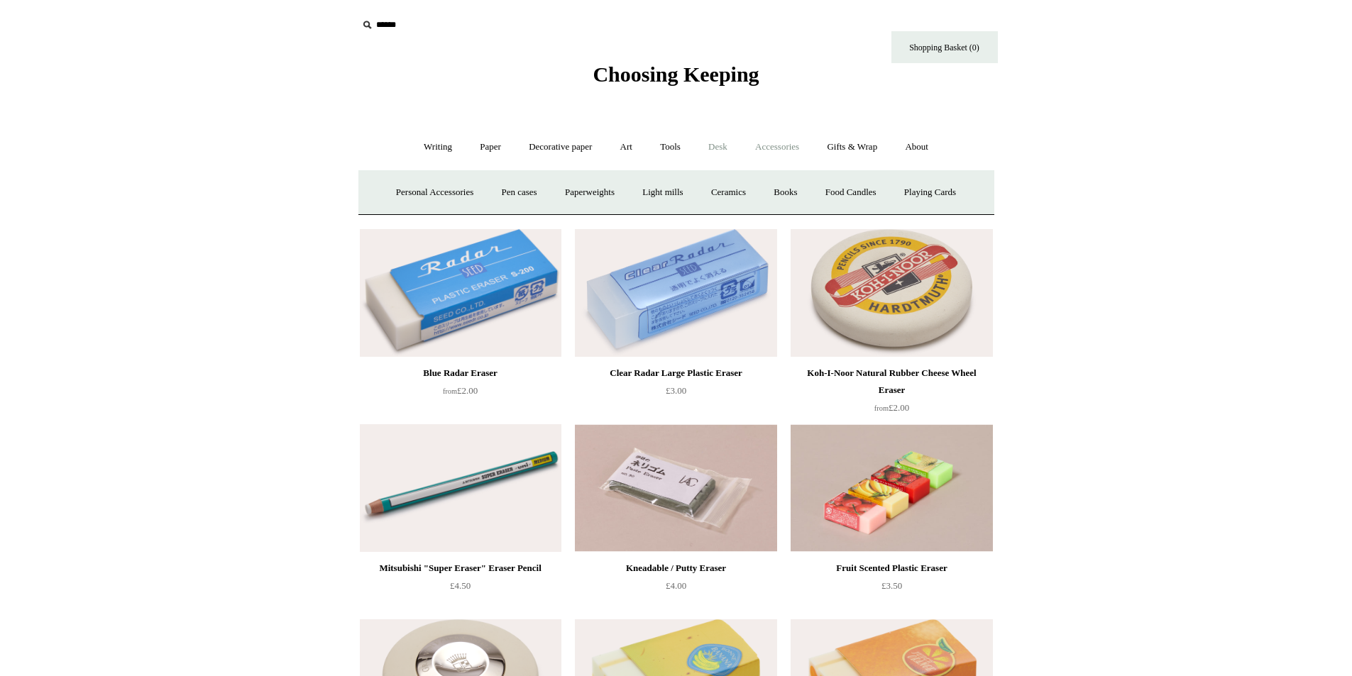
click at [723, 152] on link "Desk +" at bounding box center [717, 147] width 45 height 38
click at [1118, 217] on html "Menu Choosing Keeping * Shipping Information Shopping Basket (0) * ⤺ + +" at bounding box center [676, 619] width 1352 height 1239
